Goal: Information Seeking & Learning: Learn about a topic

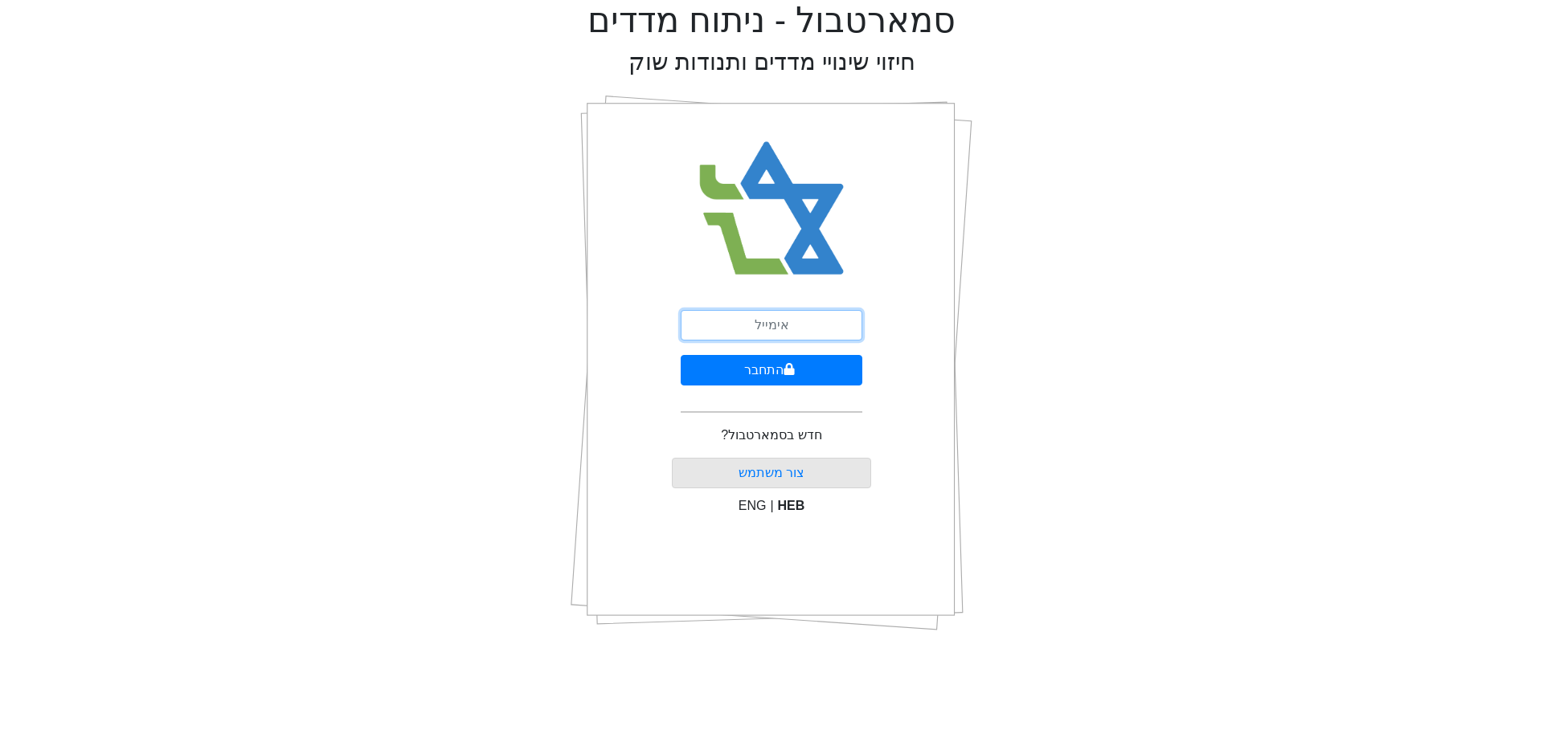
click at [818, 319] on input "email" at bounding box center [772, 325] width 182 height 31
type input "[EMAIL_ADDRESS][DOMAIN_NAME]"
click at [842, 370] on button "התחבר" at bounding box center [772, 370] width 182 height 31
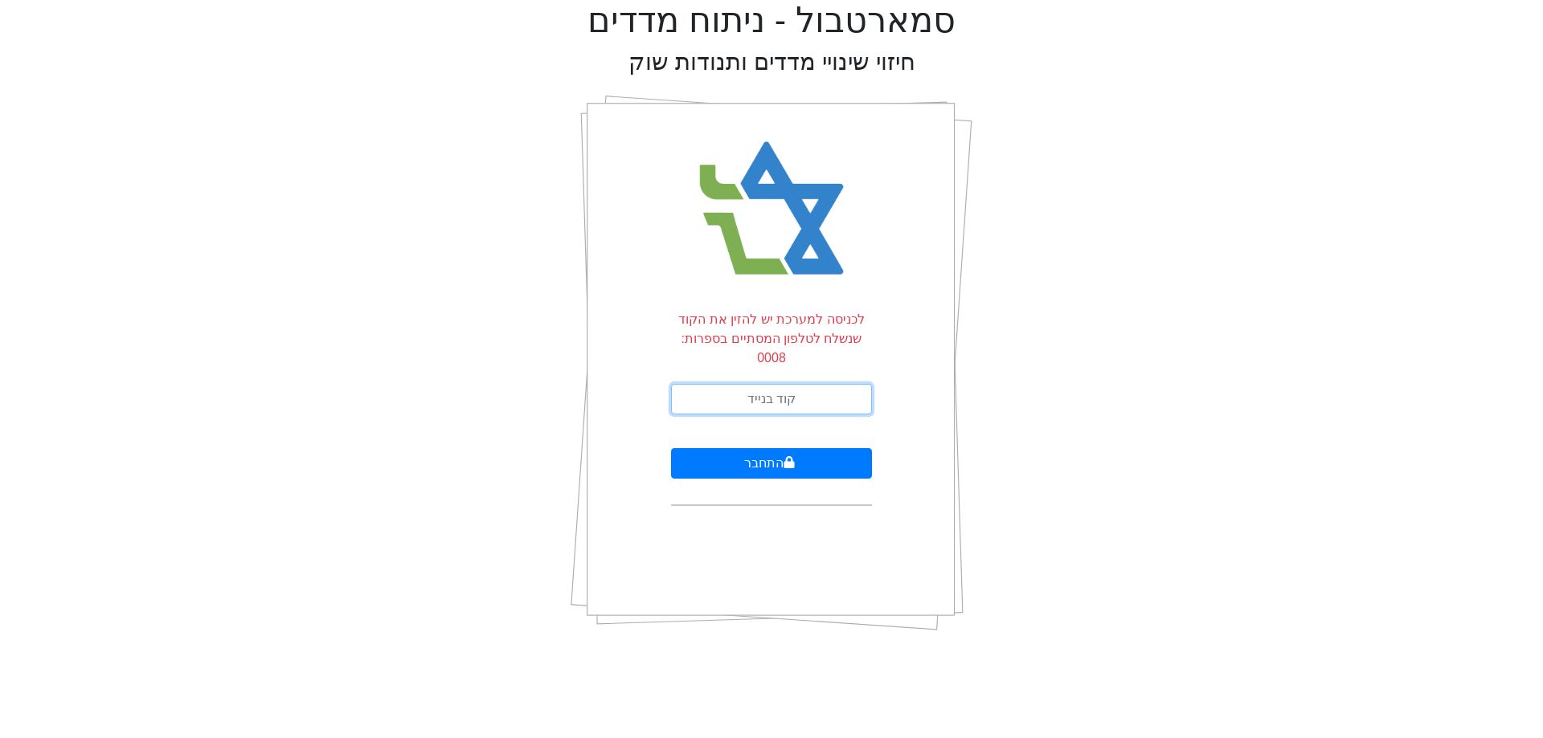
click at [829, 384] on input "text" at bounding box center [771, 399] width 201 height 31
type input "553929"
click at [671, 448] on button "התחבר" at bounding box center [771, 463] width 201 height 31
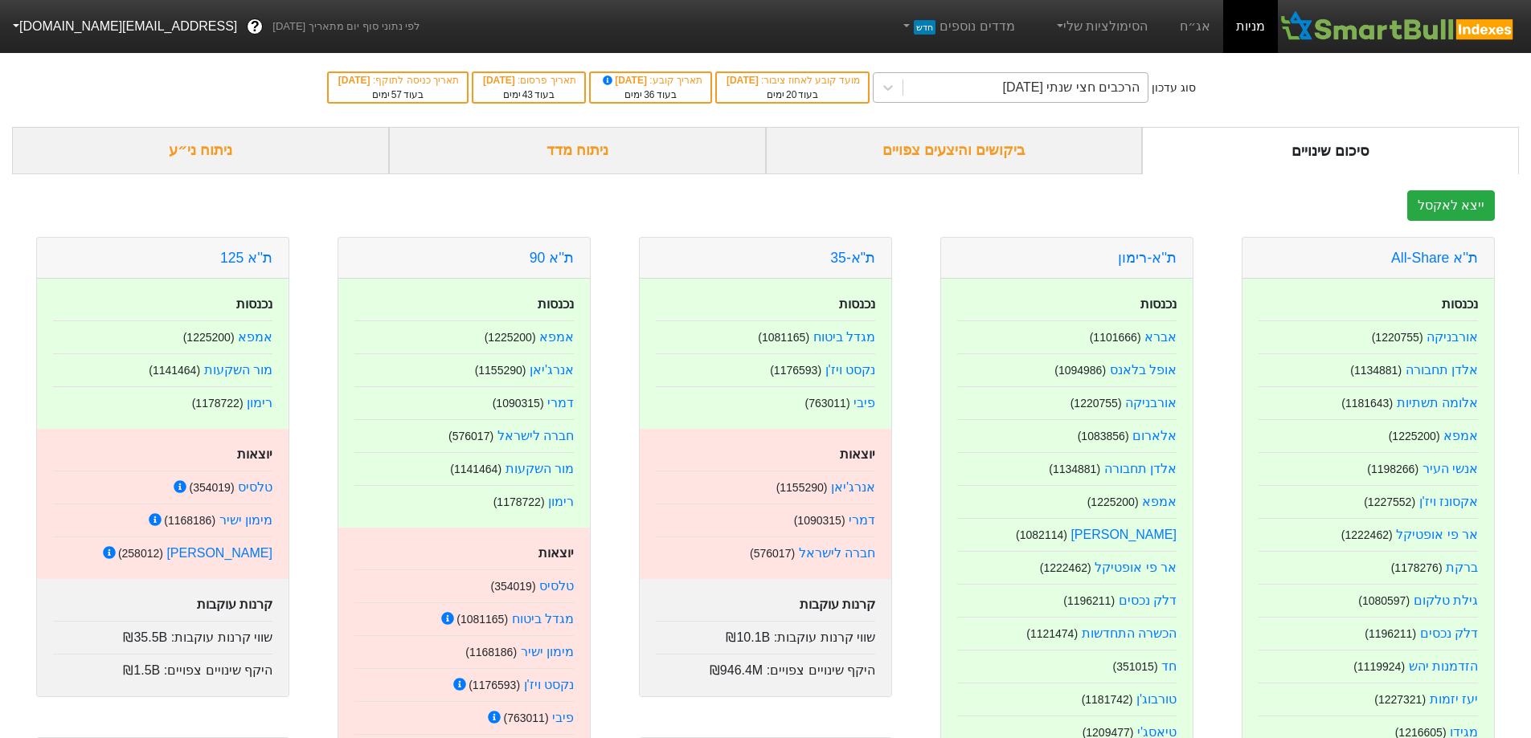
click at [1073, 92] on div "הרכבים חצי שנתי [DATE]" at bounding box center [1071, 87] width 137 height 19
click at [1205, 22] on link "אג״ח" at bounding box center [1195, 26] width 56 height 53
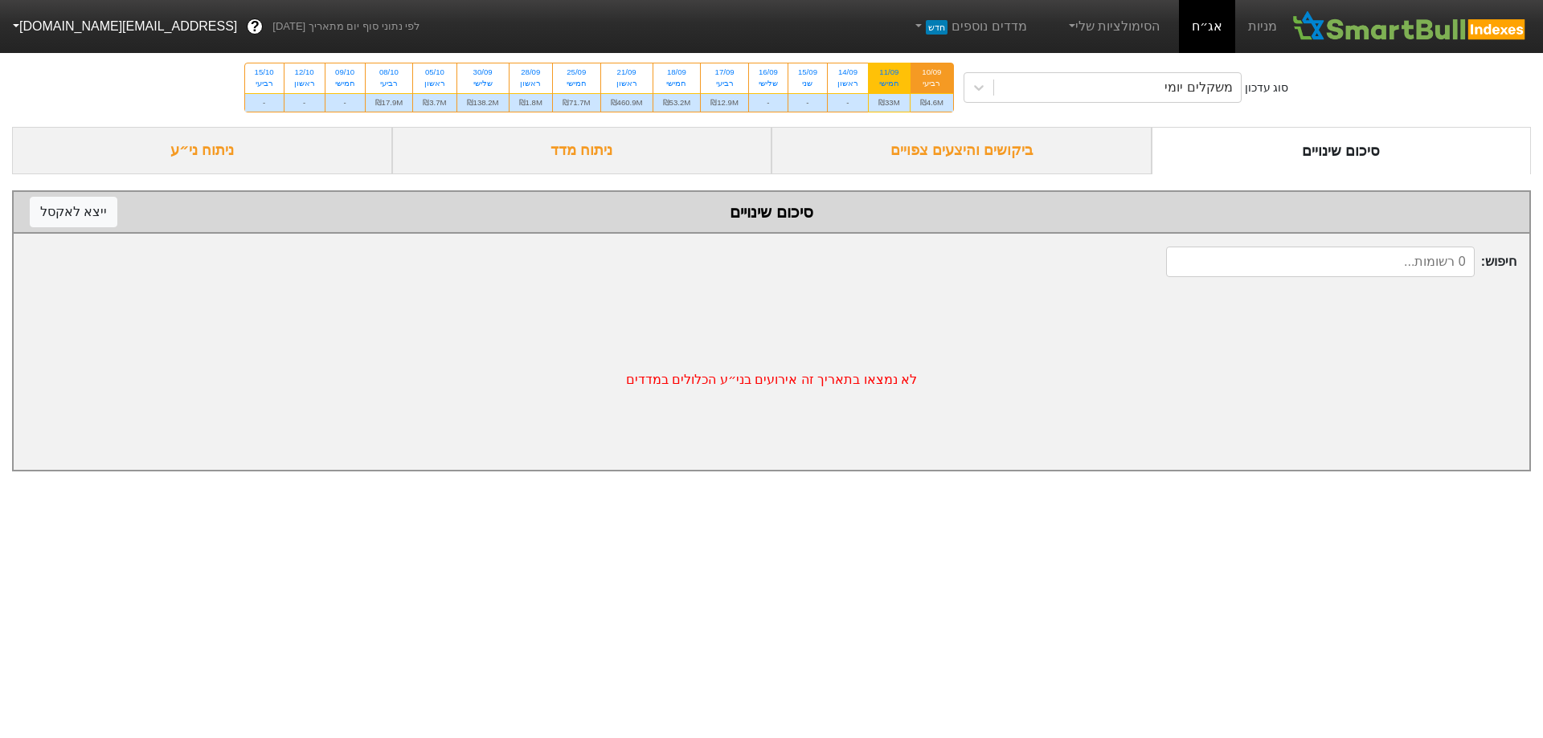
click at [897, 87] on div "חמישי" at bounding box center [889, 83] width 22 height 11
click at [889, 74] on input "11/09 חמישי ₪33M" at bounding box center [883, 68] width 10 height 10
radio input "true"
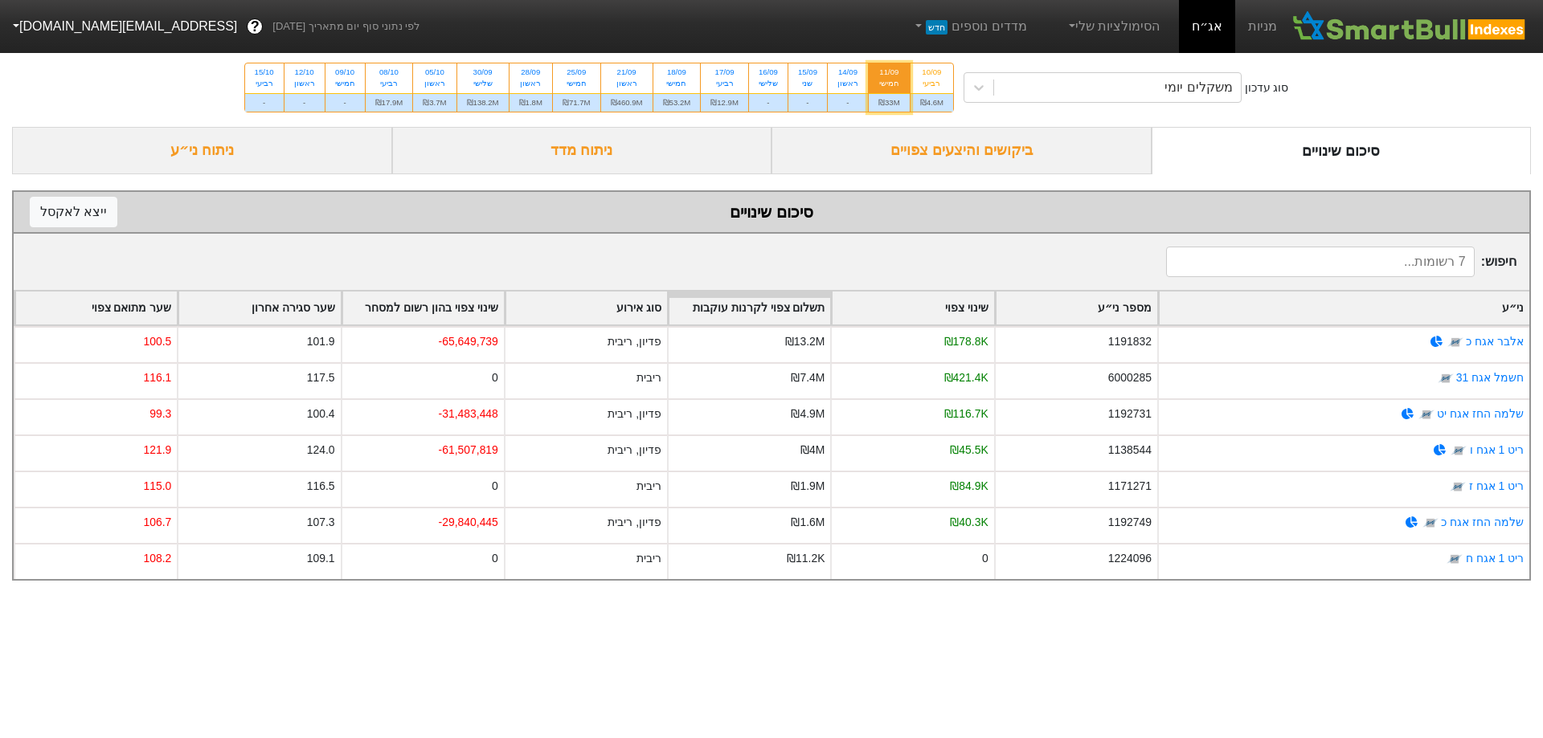
click at [1013, 141] on div "ביקושים והיצעים צפויים" at bounding box center [961, 150] width 380 height 47
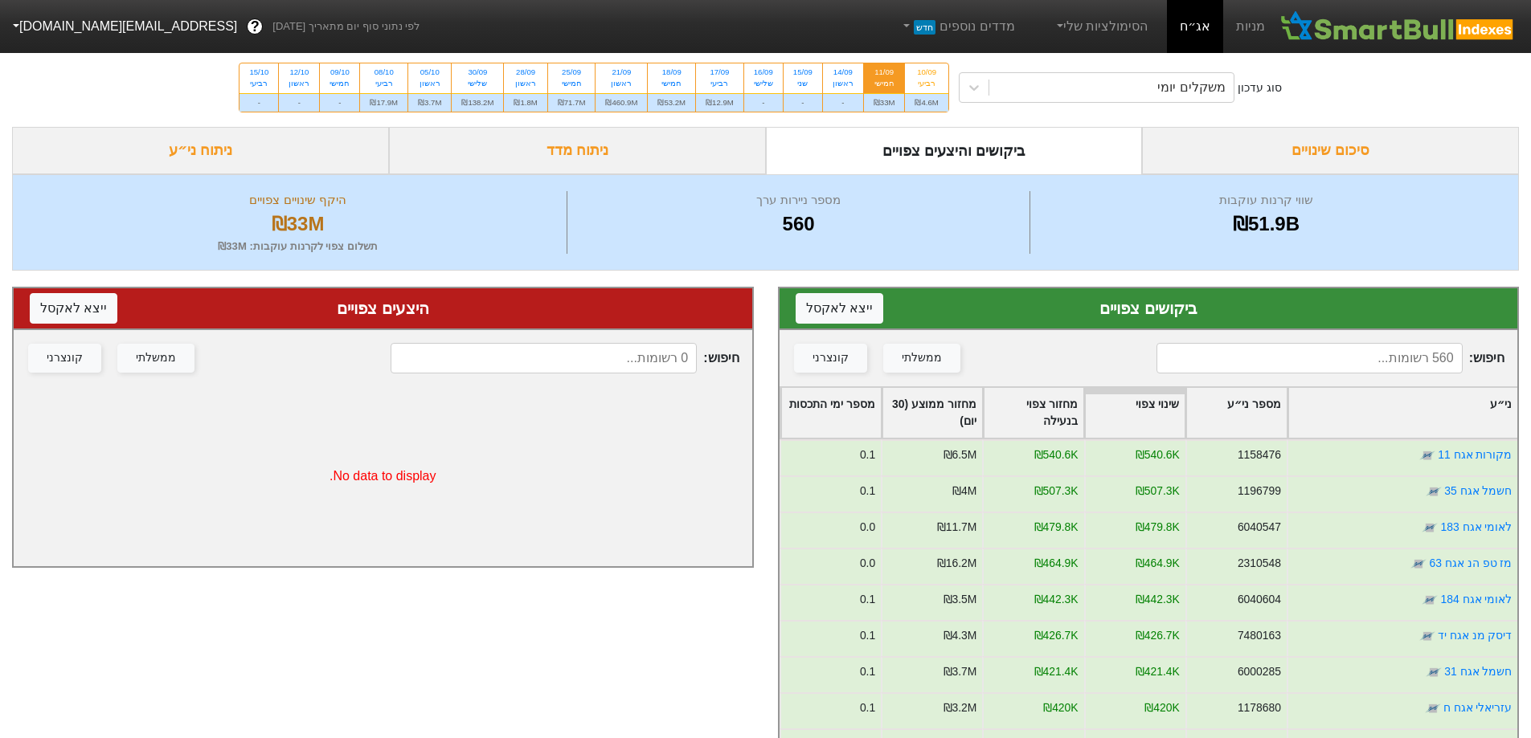
click at [664, 135] on div "ניתוח מדד" at bounding box center [577, 150] width 377 height 47
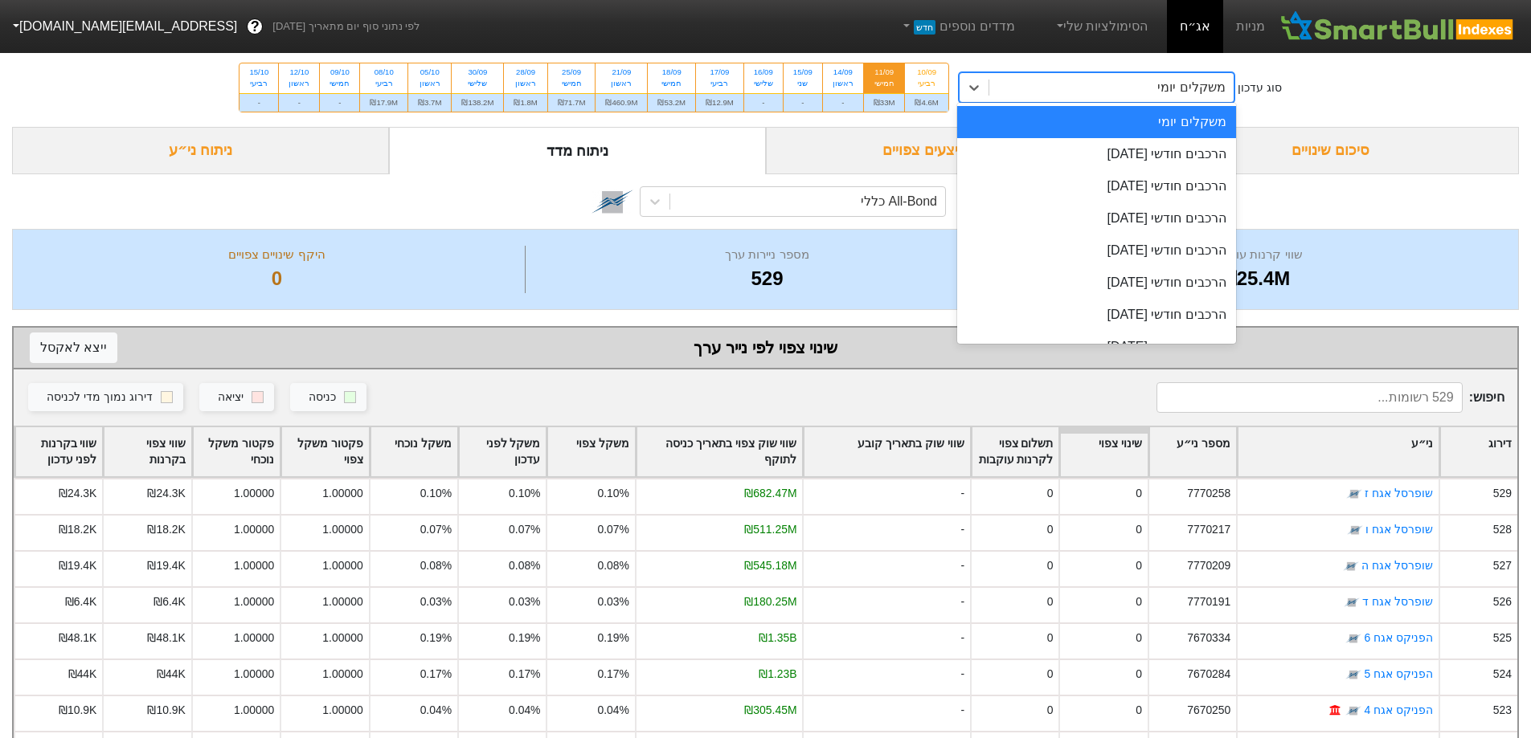
click at [1143, 84] on div "משקלים יומי" at bounding box center [1111, 87] width 244 height 29
click at [1161, 156] on div "הרכבים חודשי [DATE]" at bounding box center [1096, 154] width 279 height 32
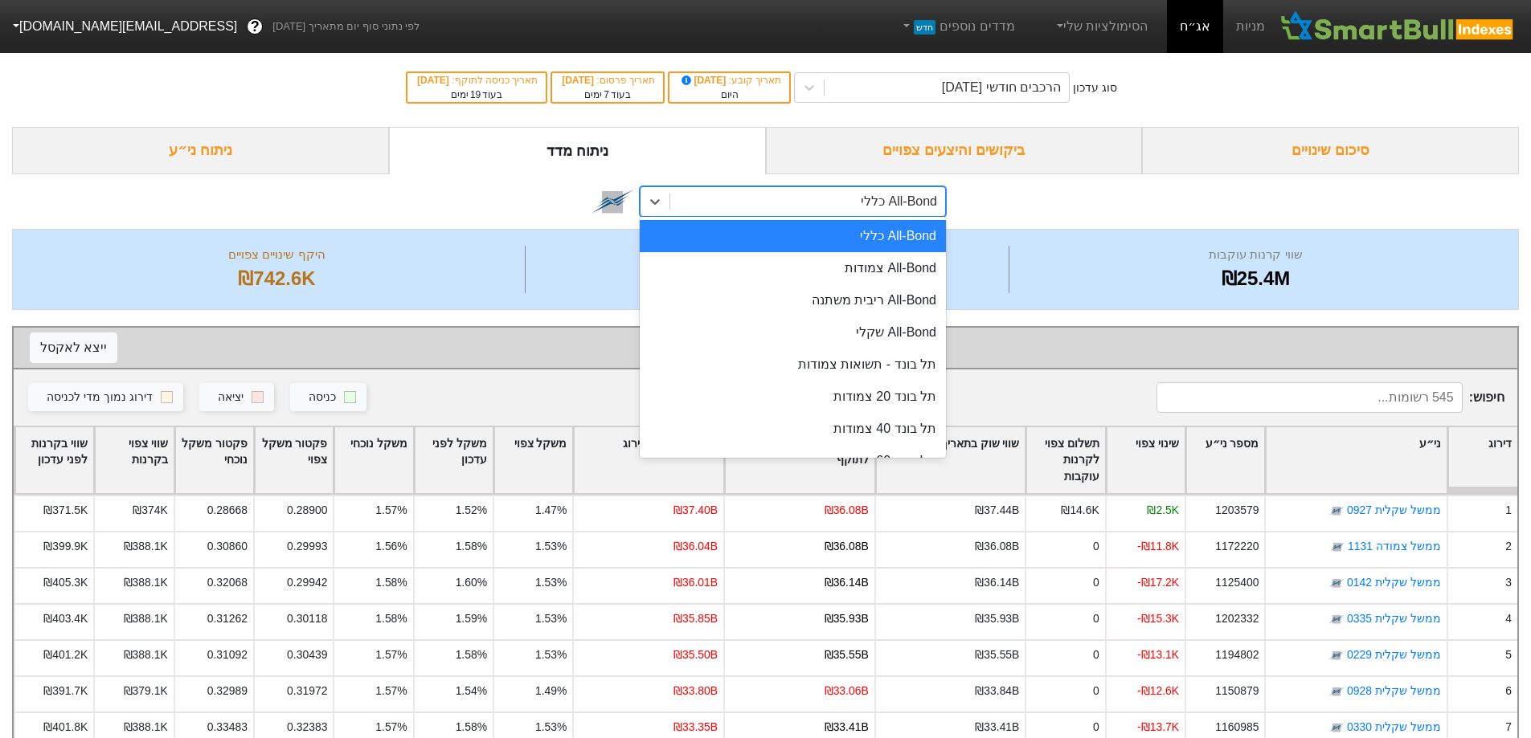
click at [819, 209] on div "All-Bond כללי" at bounding box center [807, 201] width 275 height 29
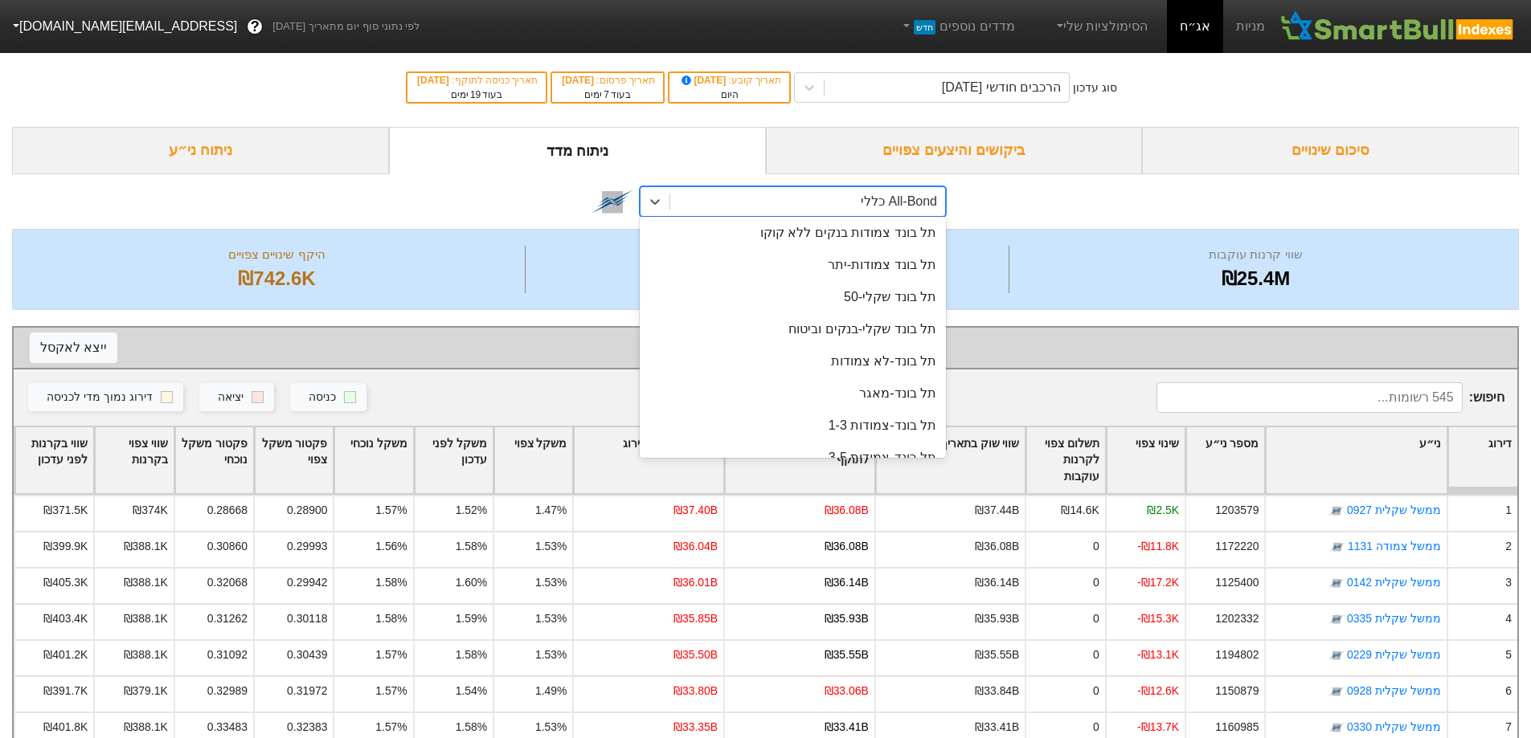
scroll to position [402, 0]
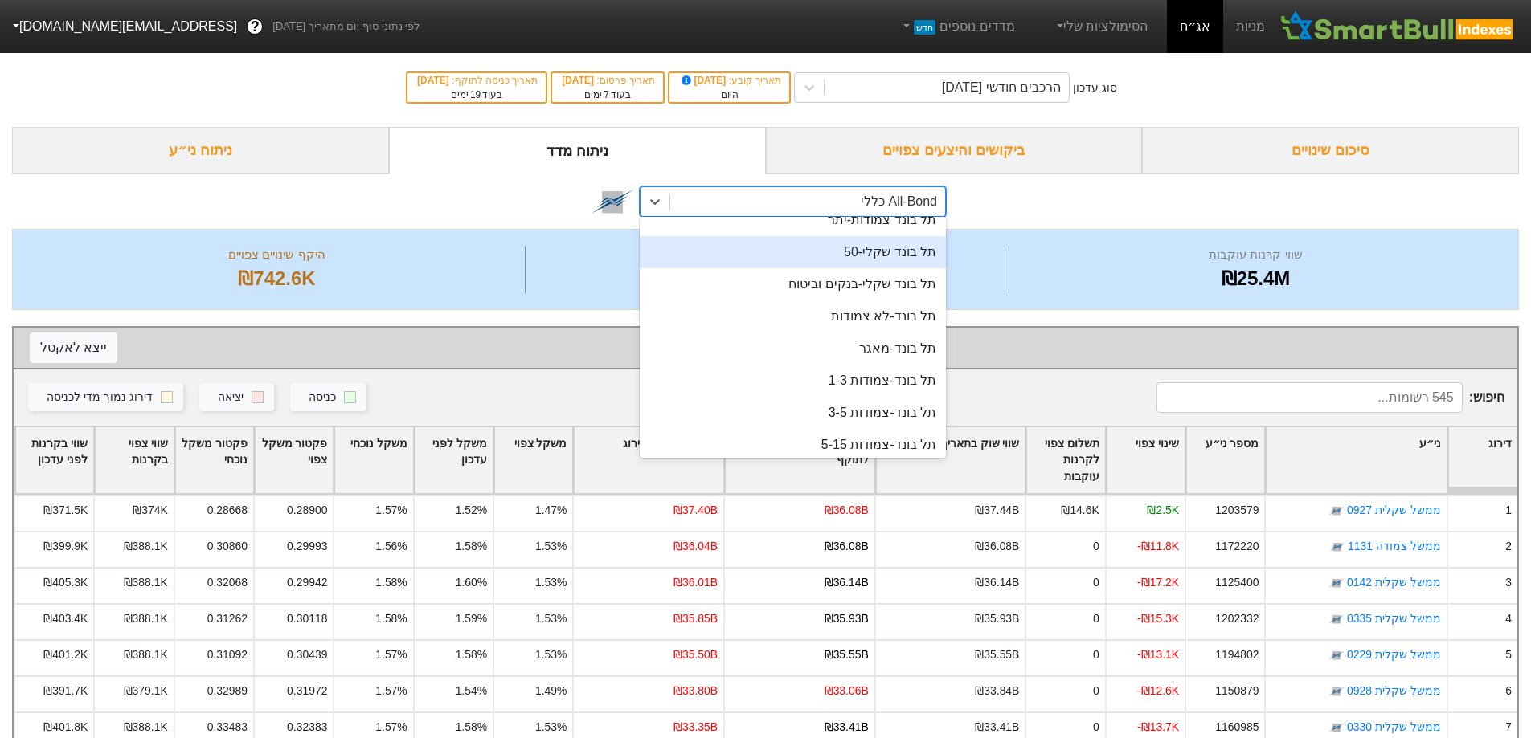
click at [886, 261] on div "תל בונד שקלי-50" at bounding box center [793, 252] width 306 height 32
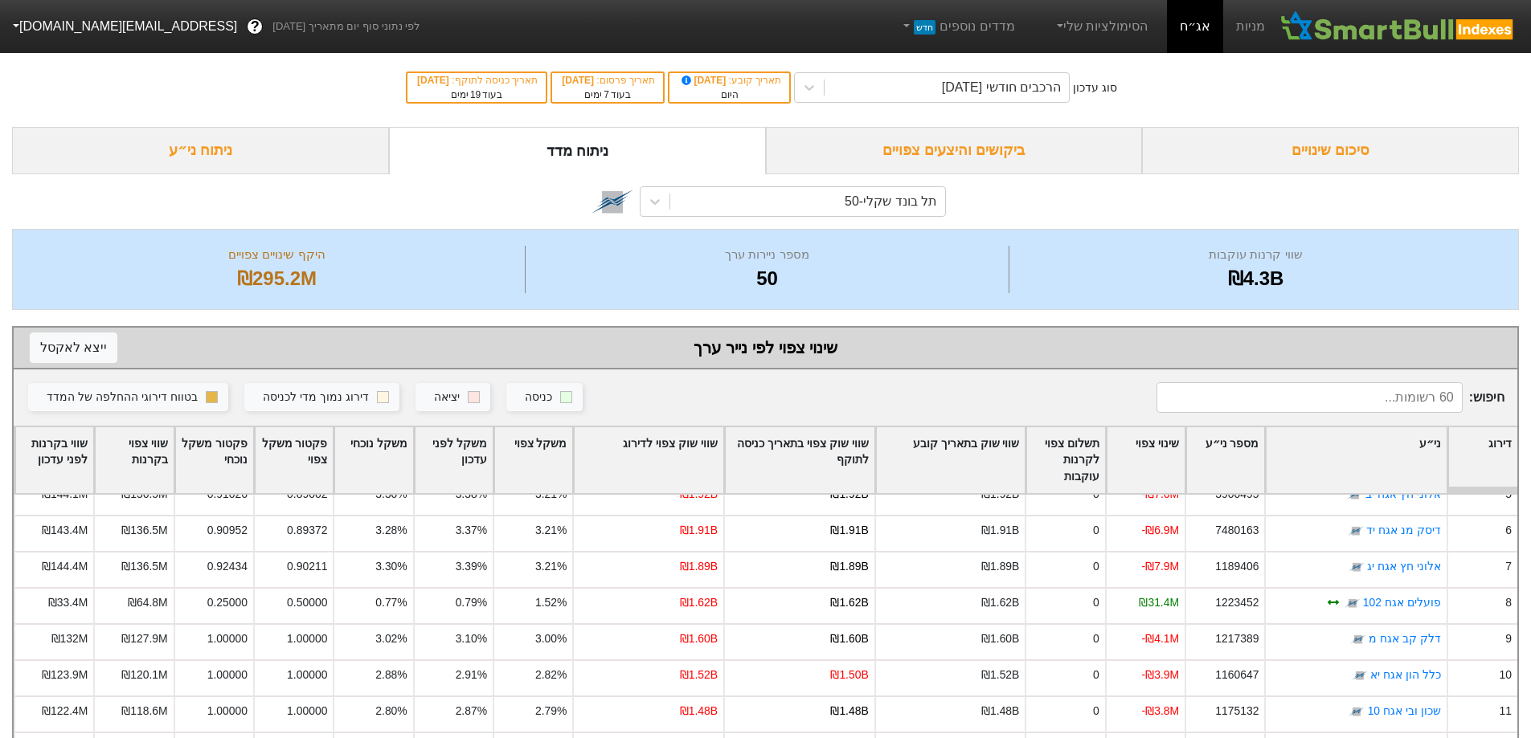
click at [977, 140] on div "ביקושים והיצעים צפויים" at bounding box center [954, 150] width 377 height 47
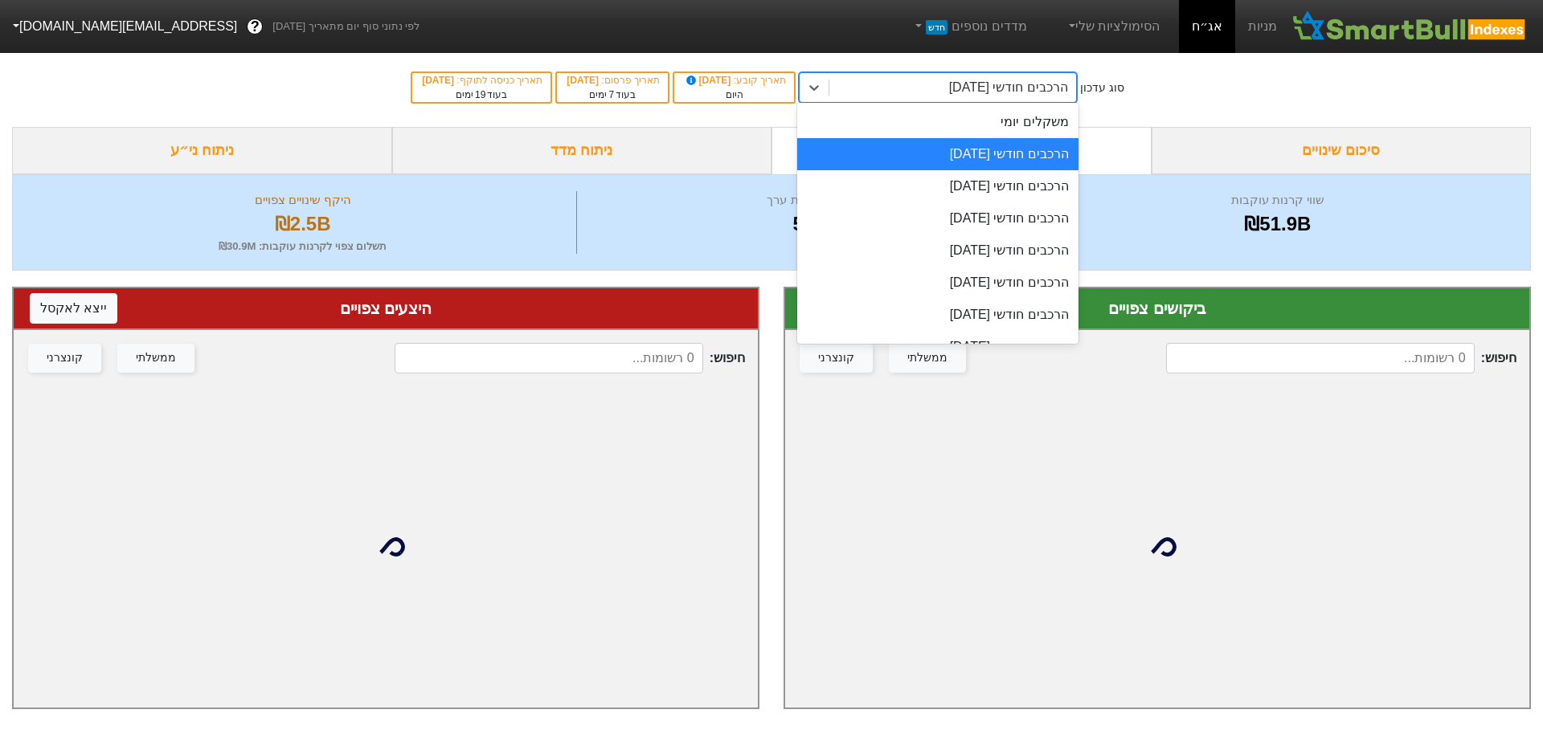
click at [997, 90] on div "הרכבים חודשי [DATE]" at bounding box center [1008, 87] width 119 height 19
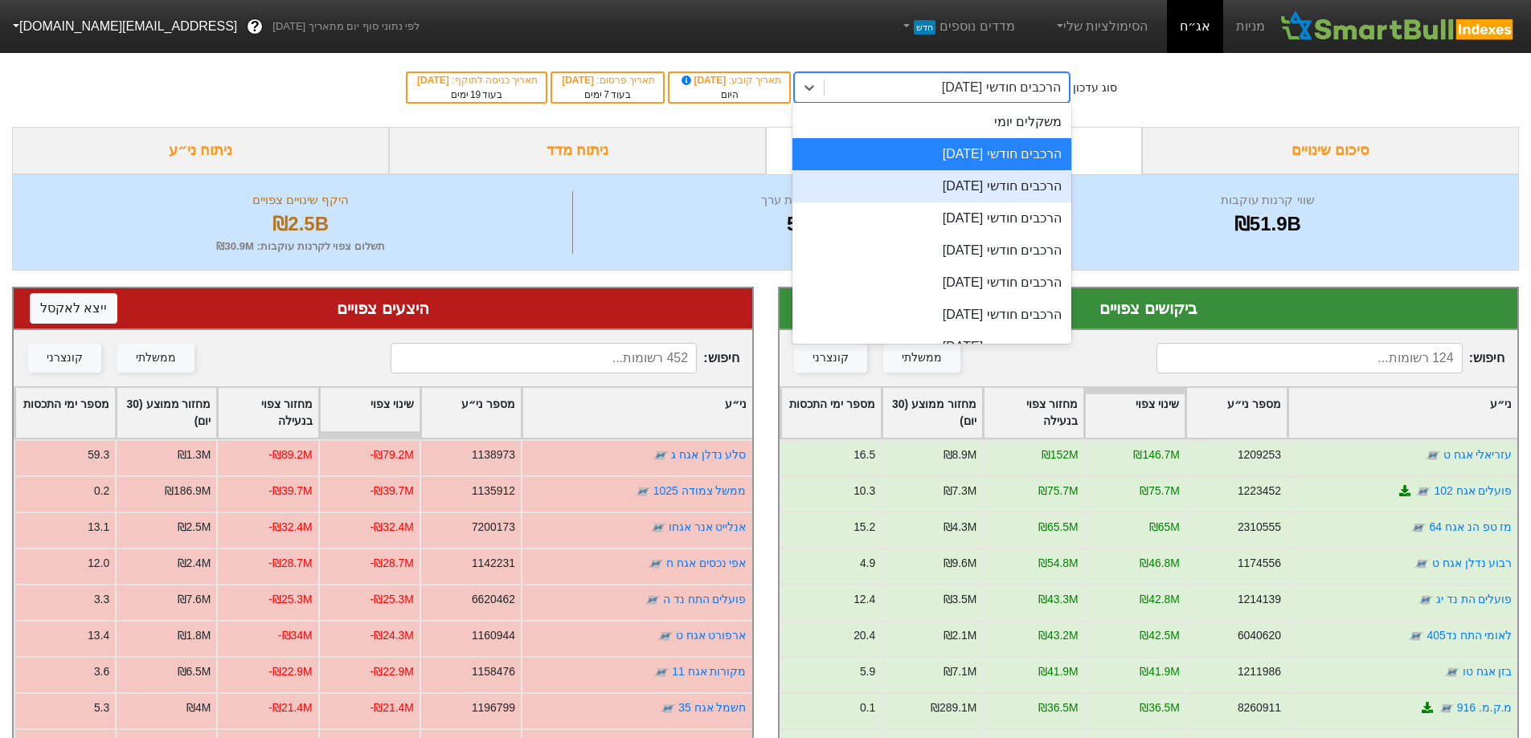
click at [1001, 186] on div "הרכבים חודשי [DATE]" at bounding box center [931, 186] width 279 height 32
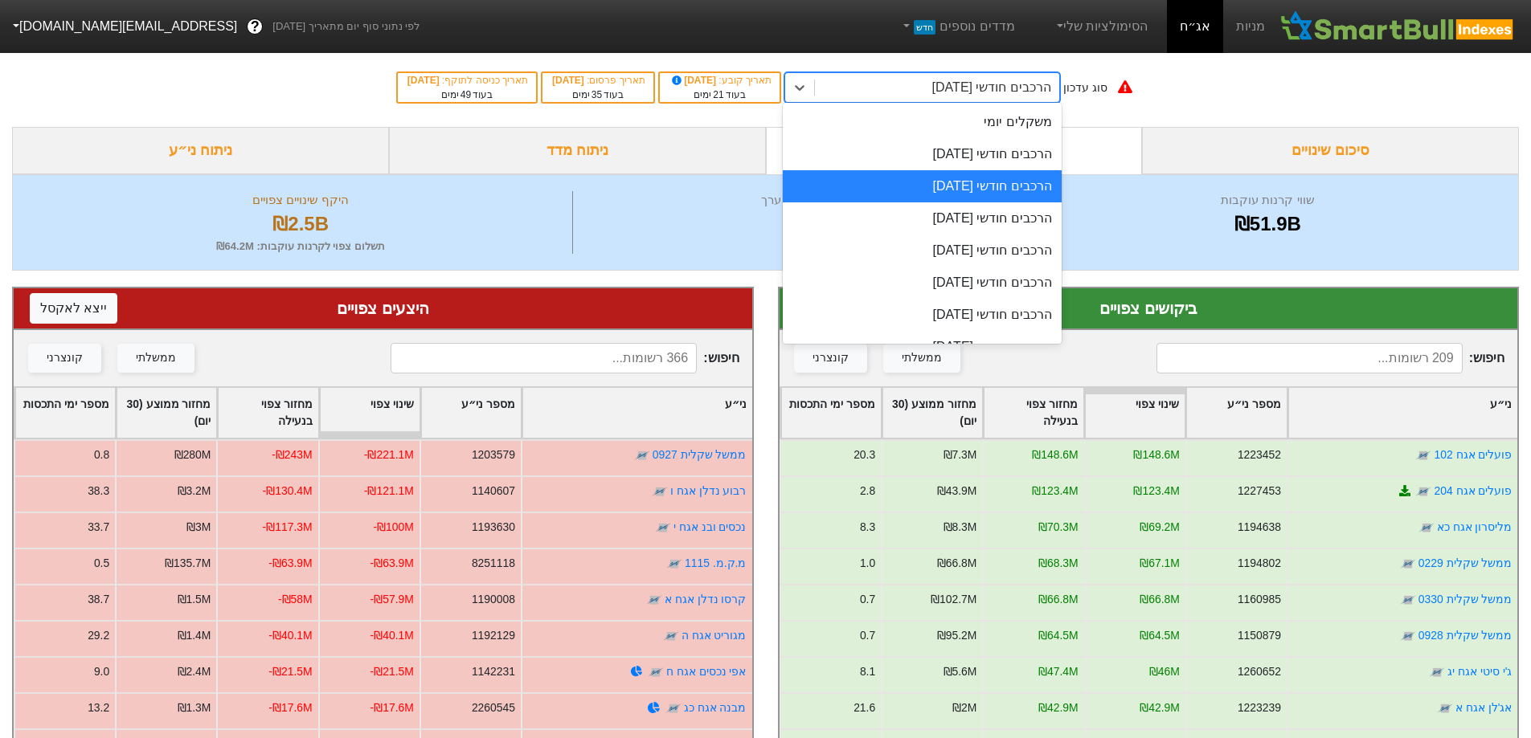
click at [942, 78] on div "הרכבים חודשי [DATE]" at bounding box center [991, 87] width 119 height 19
click at [971, 223] on div "הרכבים חודשי [DATE]" at bounding box center [922, 218] width 279 height 32
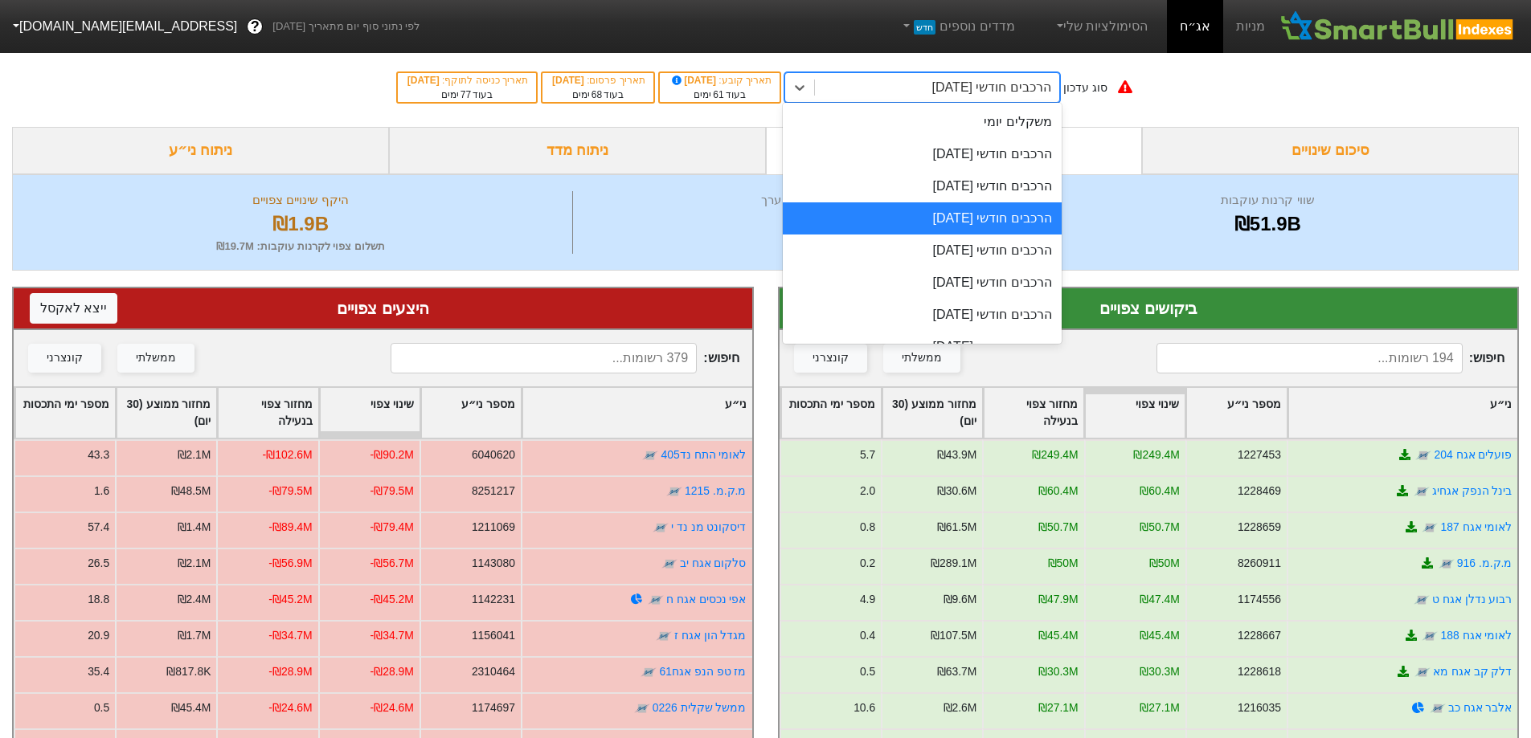
click at [928, 88] on div "הרכבים חודשי [DATE]" at bounding box center [937, 87] width 244 height 29
click at [979, 156] on div "הרכבים חודשי [DATE]" at bounding box center [922, 154] width 279 height 32
